Goal: Task Accomplishment & Management: Use online tool/utility

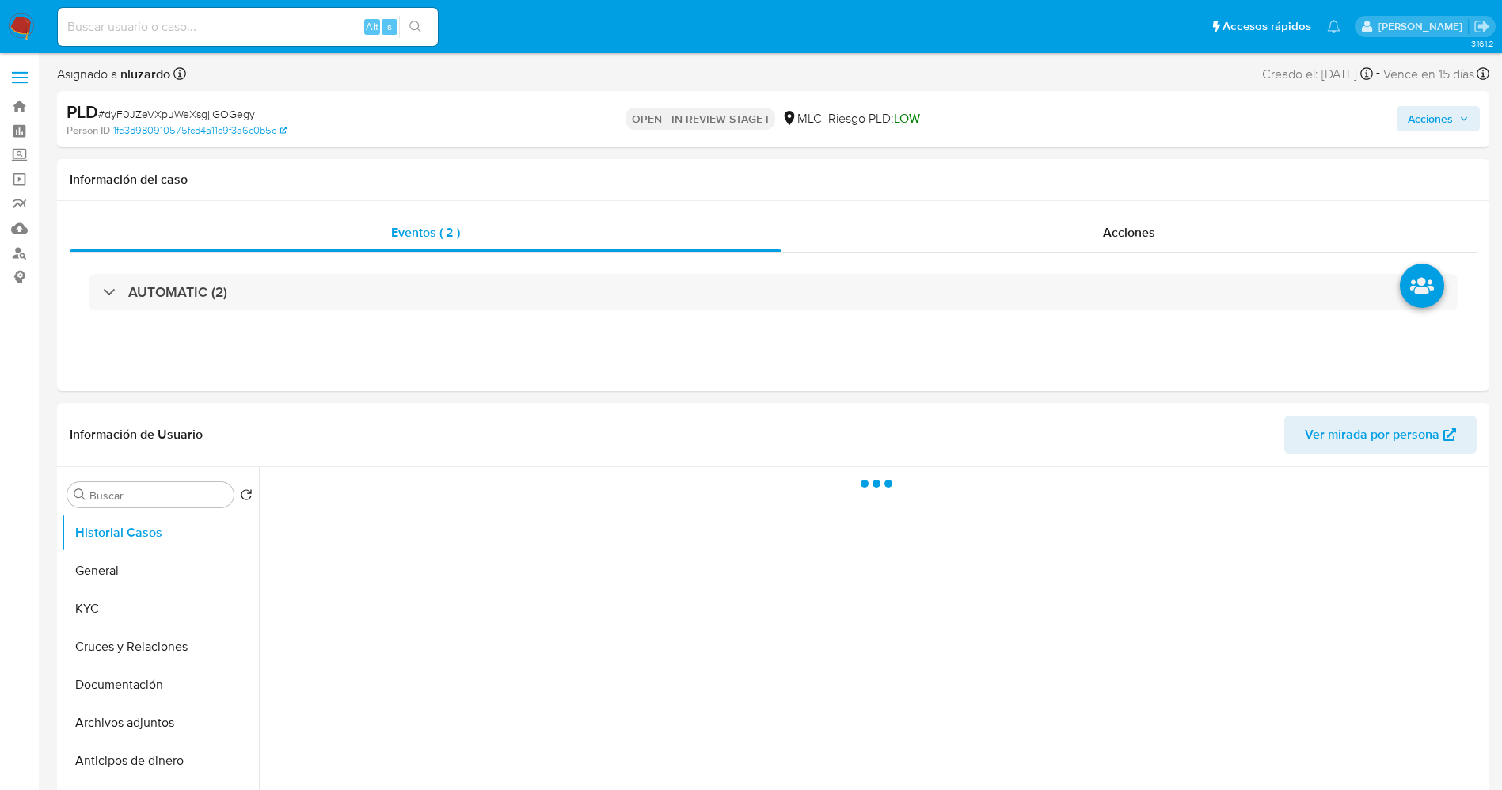
select select "10"
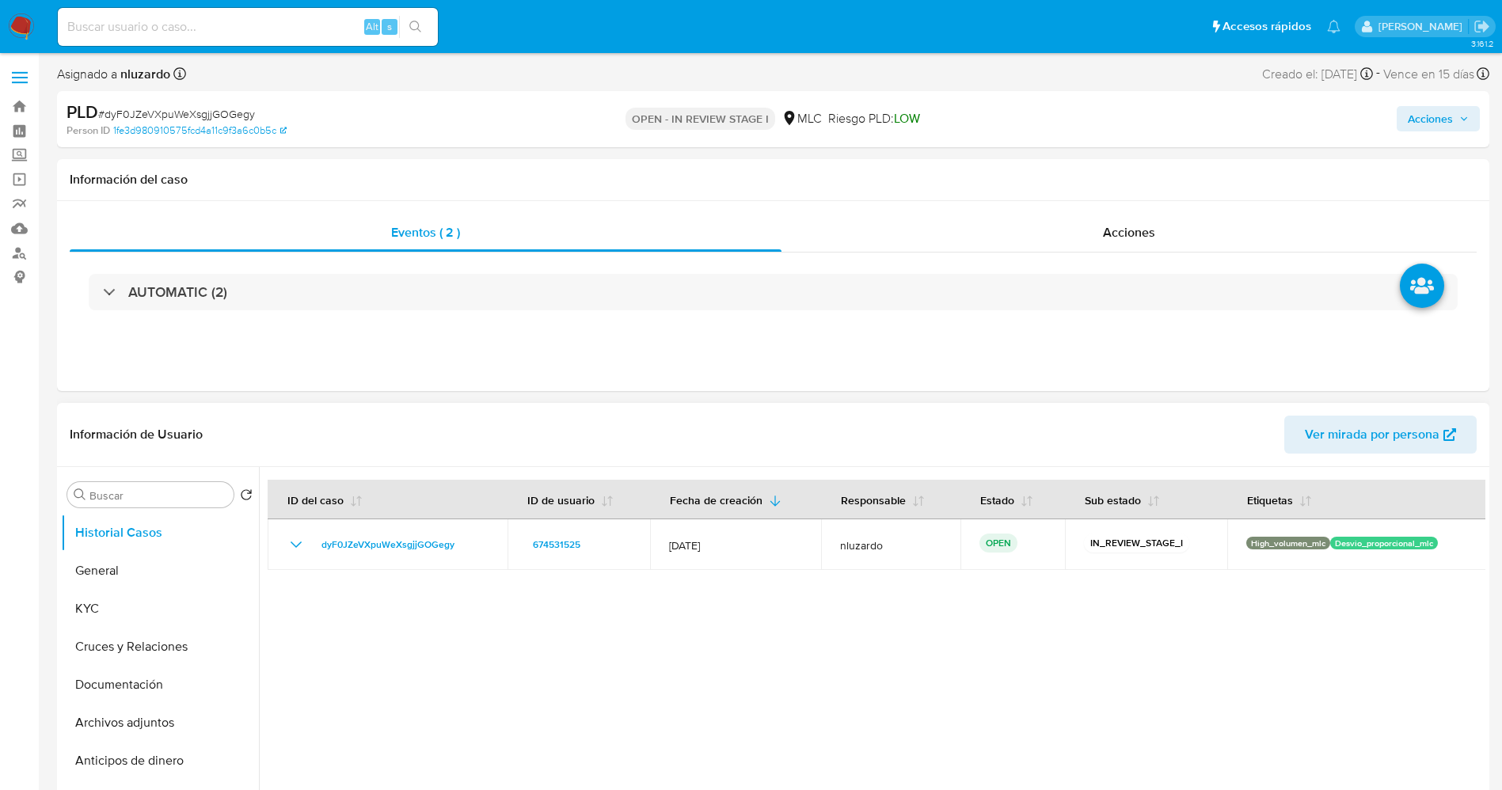
select select "10"
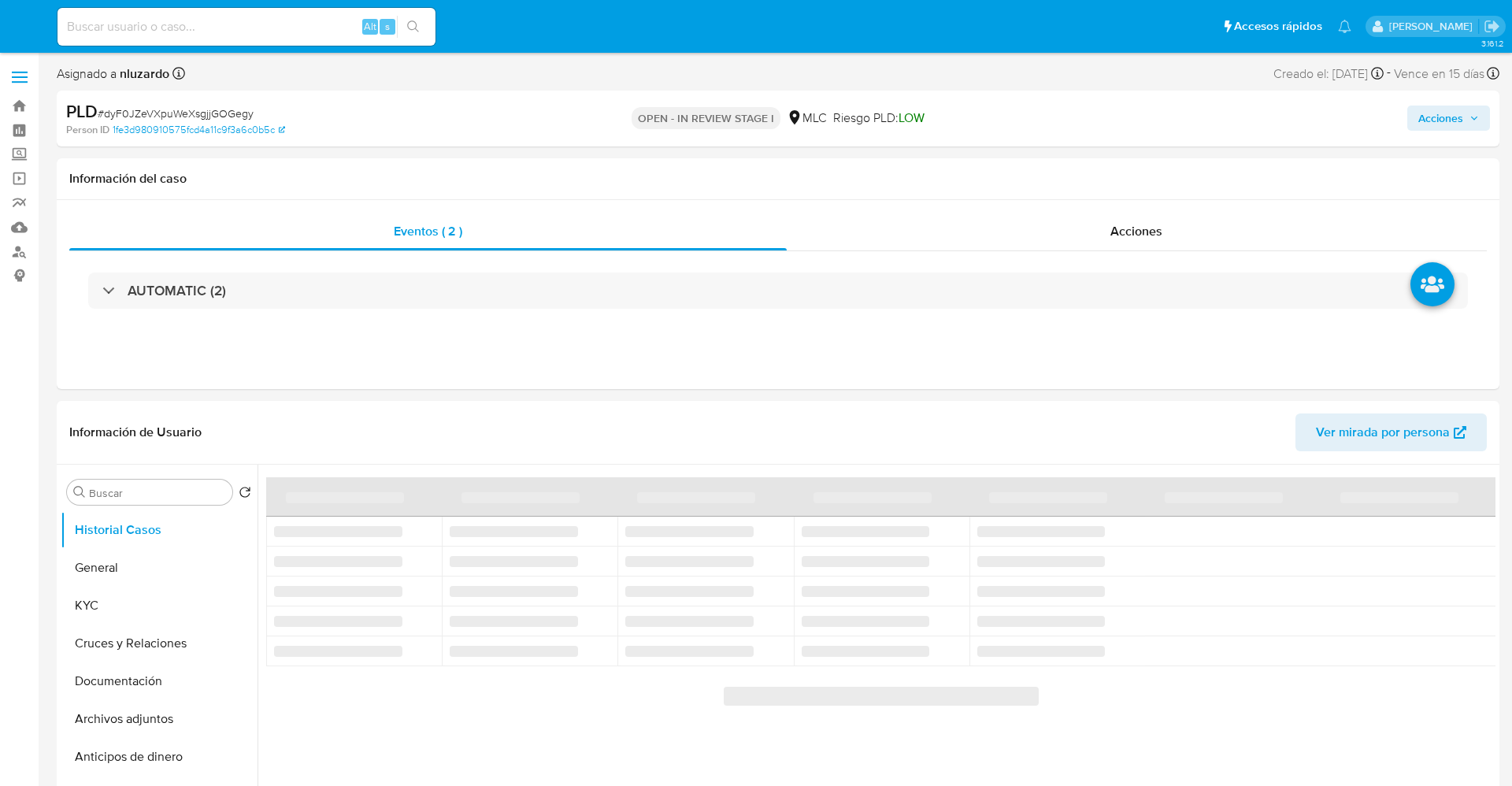
select select "10"
